Goal: Task Accomplishment & Management: Manage account settings

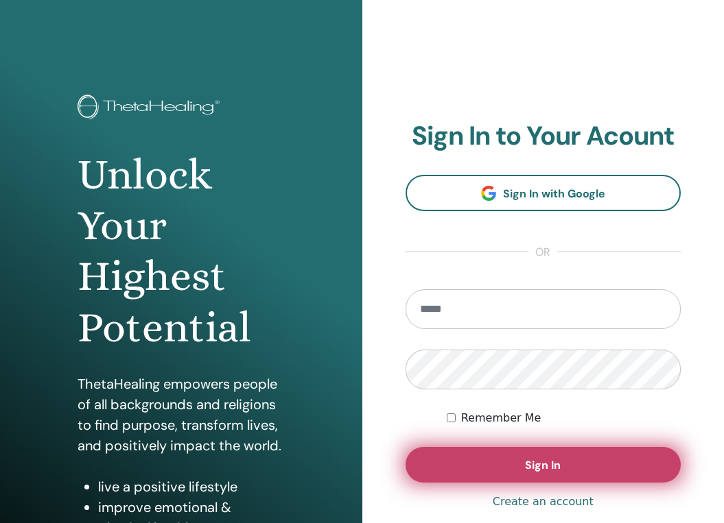
type input "**********"
click at [463, 461] on button "Sign In" at bounding box center [543, 465] width 276 height 36
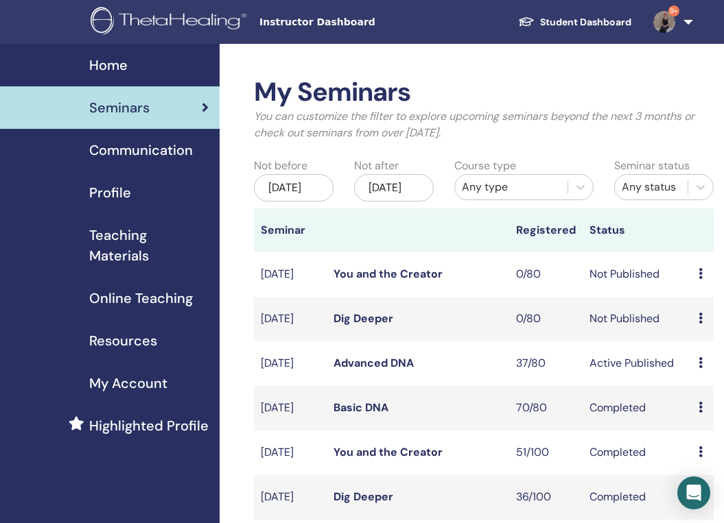
click at [390, 370] on link "Advanced DNA" at bounding box center [373, 363] width 80 height 14
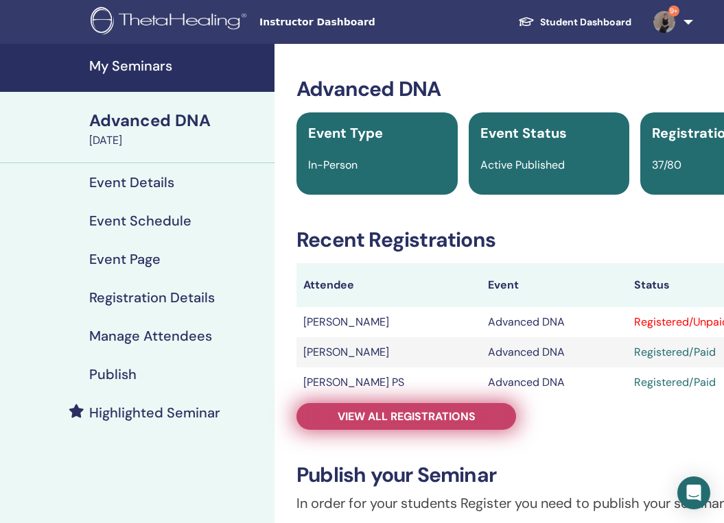
click at [402, 419] on span "View all registrations" at bounding box center [406, 416] width 138 height 14
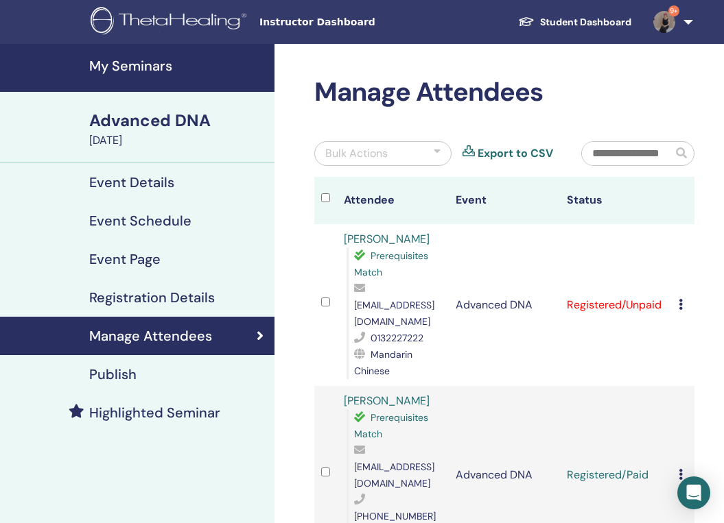
click at [681, 300] on icon at bounding box center [680, 304] width 4 height 11
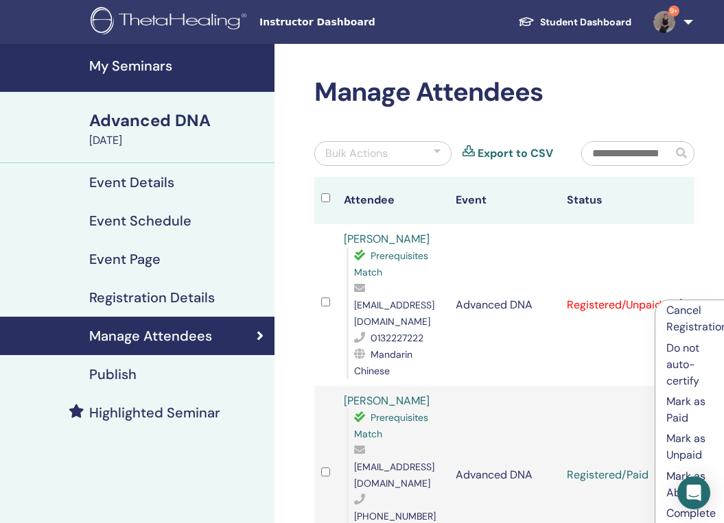
click at [687, 414] on p "Mark as Paid" at bounding box center [696, 410] width 61 height 33
